Goal: Information Seeking & Learning: Understand process/instructions

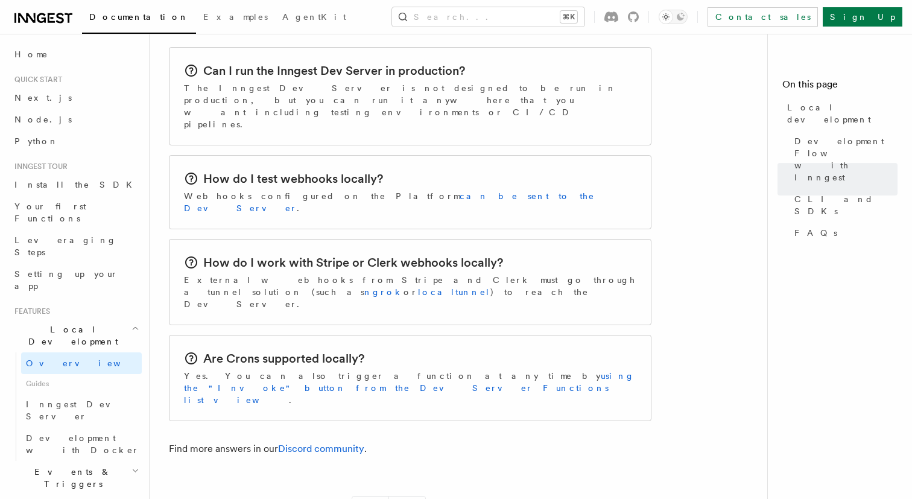
scroll to position [1919, 0]
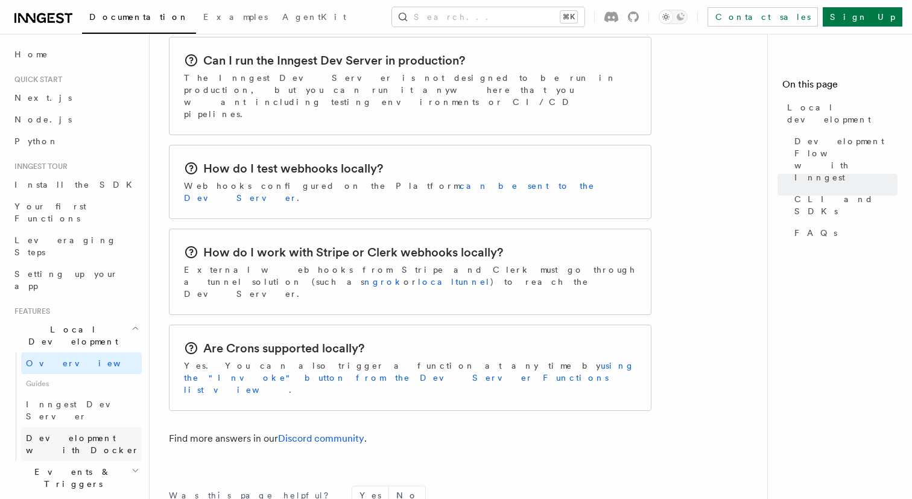
click at [92, 433] on span "Development with Docker" at bounding box center [82, 444] width 113 height 22
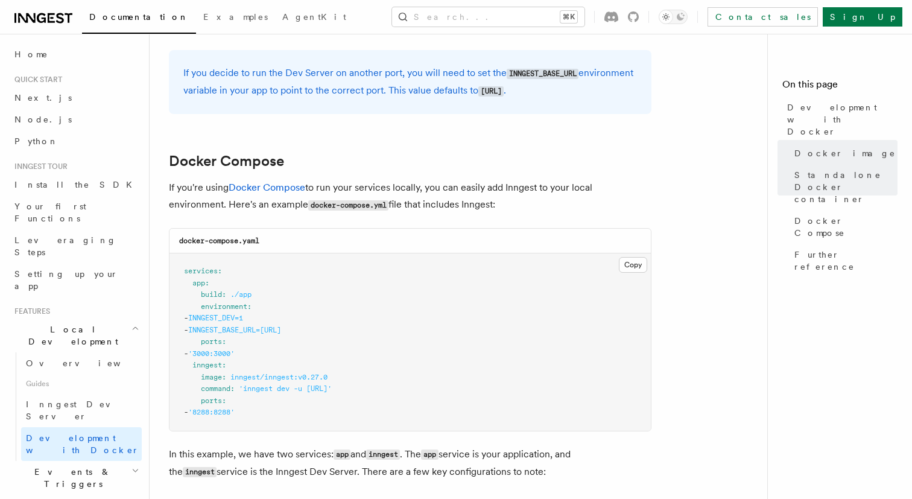
scroll to position [685, 0]
drag, startPoint x: 428, startPoint y: 391, endPoint x: 311, endPoint y: 392, distance: 117.6
click at [311, 392] on span "'inngest dev -u [URL]'" at bounding box center [285, 388] width 93 height 8
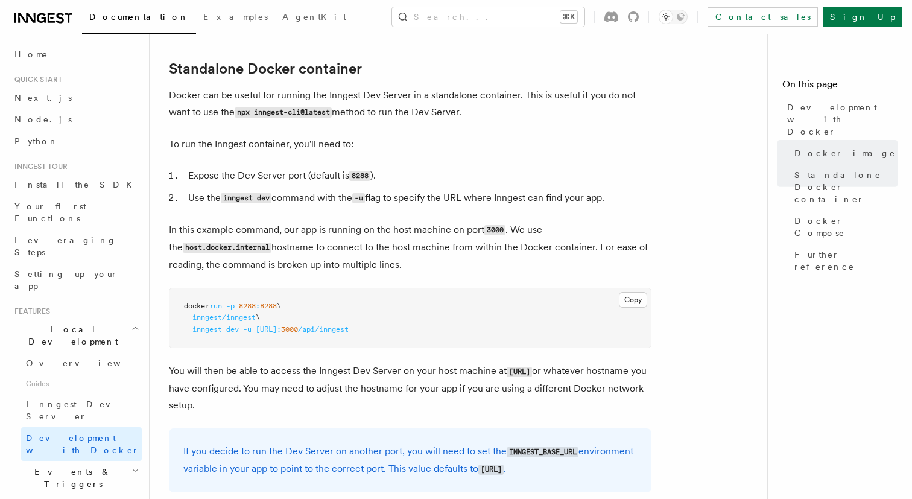
scroll to position [293, 0]
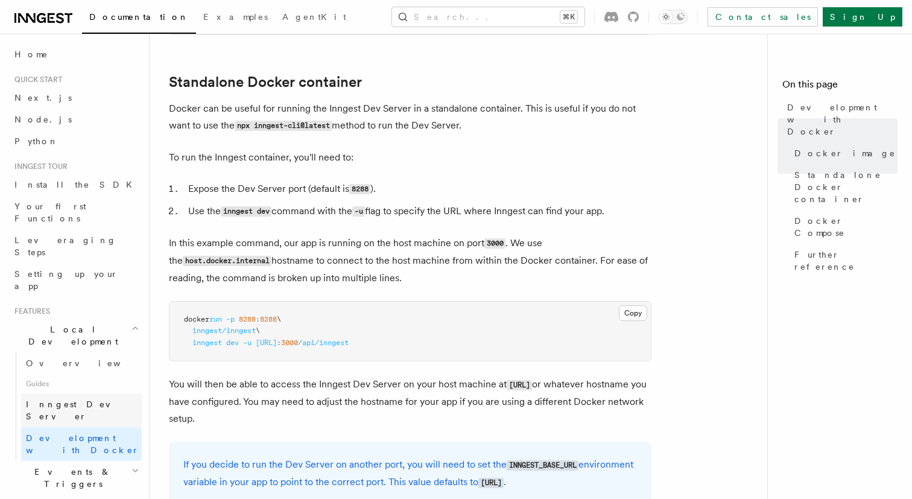
click at [87, 399] on span "Inngest Dev Server" at bounding box center [77, 410] width 103 height 22
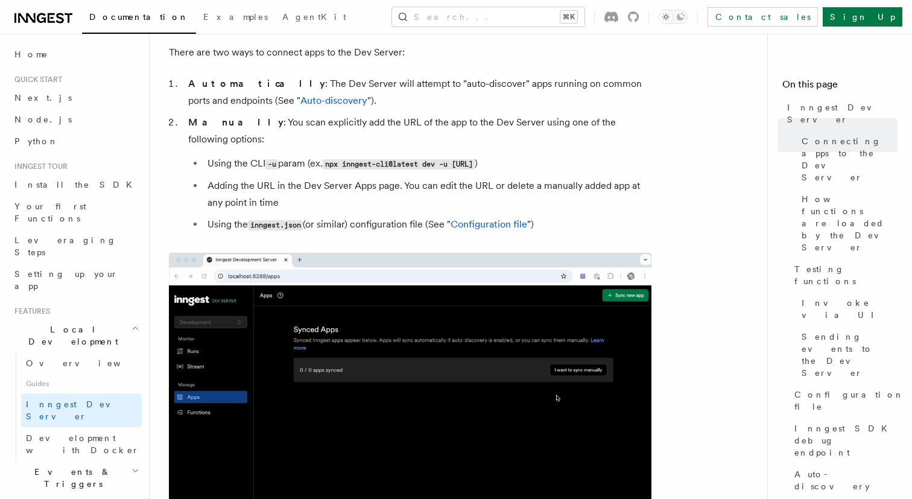
scroll to position [736, 0]
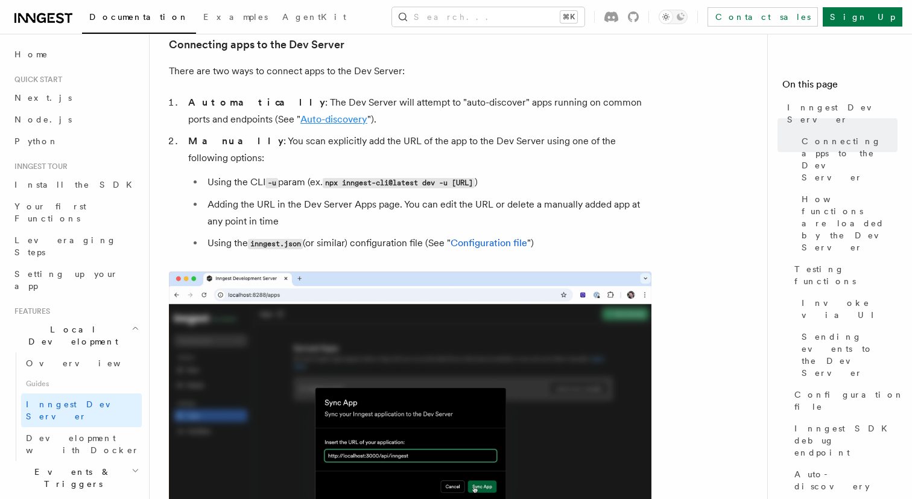
click at [300, 122] on link "Auto-discovery" at bounding box center [333, 118] width 67 height 11
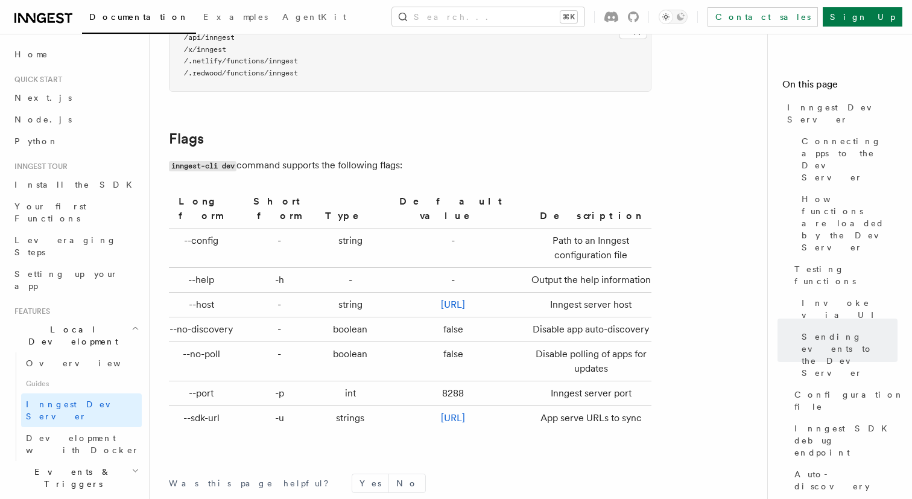
scroll to position [3912, 0]
drag, startPoint x: 221, startPoint y: 335, endPoint x: 189, endPoint y: 317, distance: 37.6
click at [189, 317] on td "--no-discovery" at bounding box center [204, 329] width 70 height 25
copy td "--no-discovery"
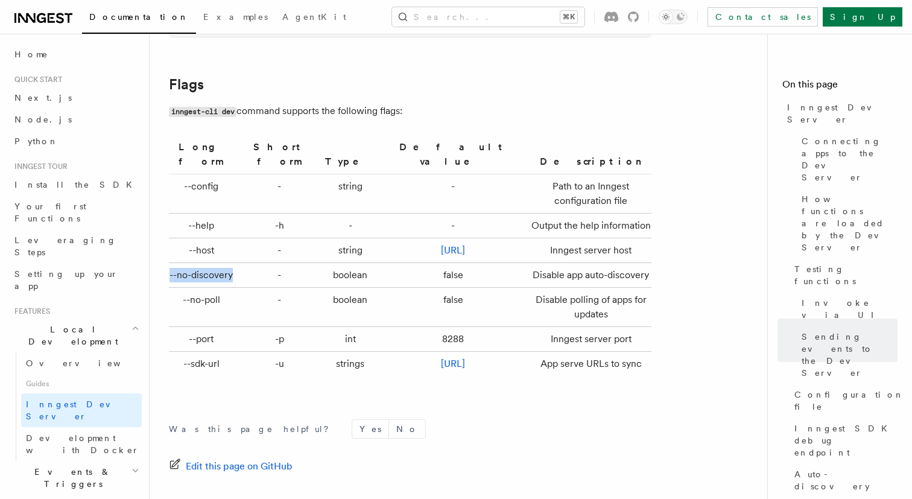
scroll to position [3971, 0]
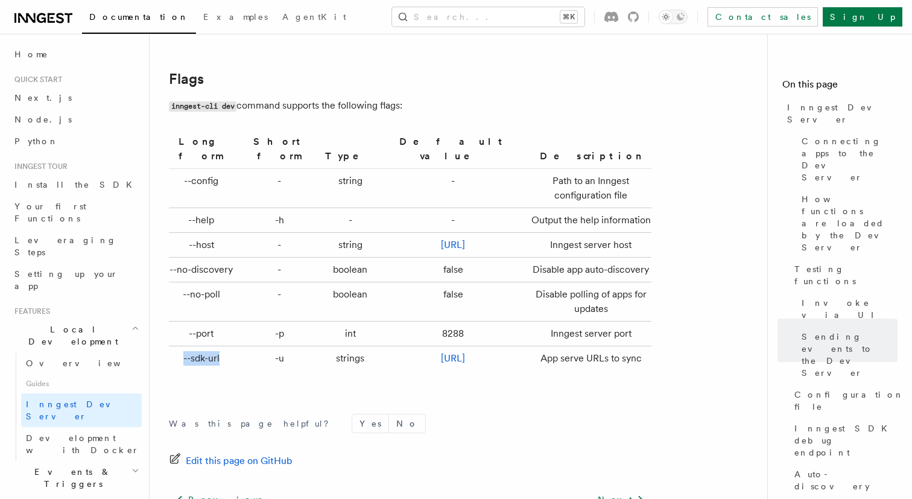
drag, startPoint x: 220, startPoint y: 348, endPoint x: 177, endPoint y: 350, distance: 42.9
click at [177, 350] on td "--sdk-url" at bounding box center [204, 358] width 70 height 25
copy td "--sdk-url"
